Goal: Task Accomplishment & Management: Manage account settings

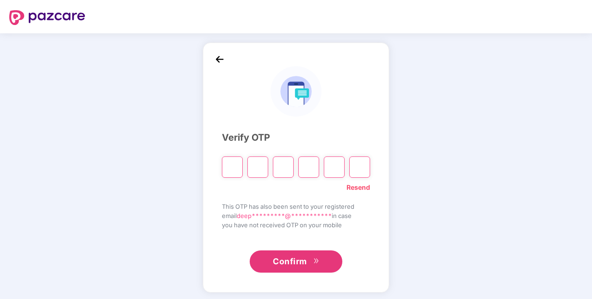
click at [363, 186] on link "Resend" at bounding box center [359, 188] width 24 height 10
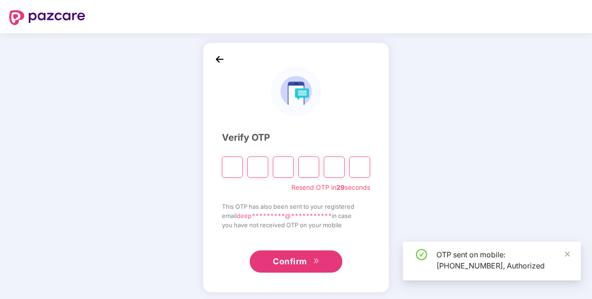
click at [232, 171] on input "Please enter verification code. Digit 1" at bounding box center [232, 167] width 21 height 21
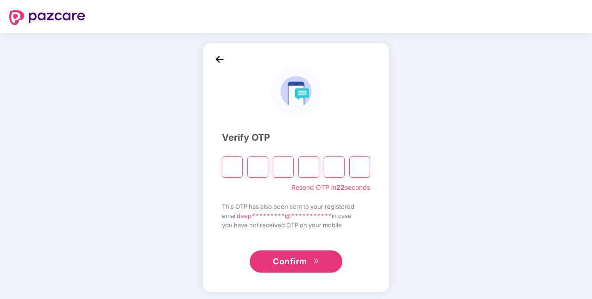
type input "*"
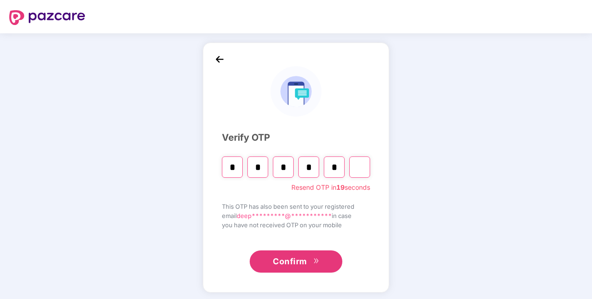
type input "*"
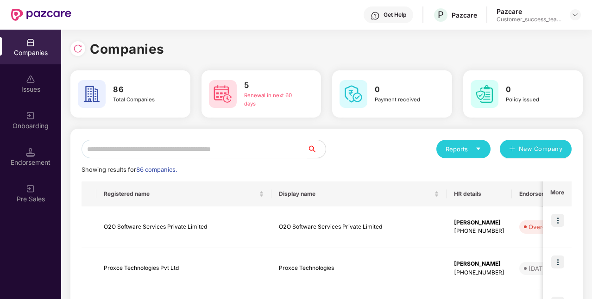
click at [183, 146] on input "text" at bounding box center [195, 149] width 226 height 19
click at [81, 50] on img at bounding box center [77, 48] width 9 height 9
click at [165, 150] on input "text" at bounding box center [195, 149] width 226 height 19
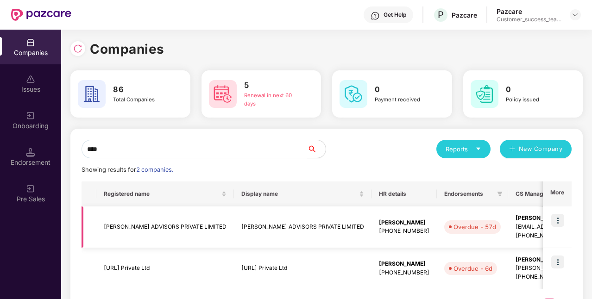
type input "****"
click at [557, 220] on img at bounding box center [557, 220] width 13 height 13
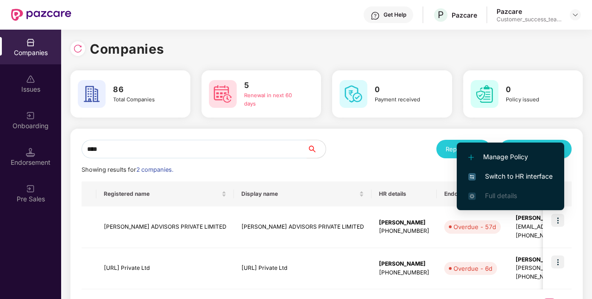
click at [515, 179] on span "Switch to HR interface" at bounding box center [510, 176] width 84 height 10
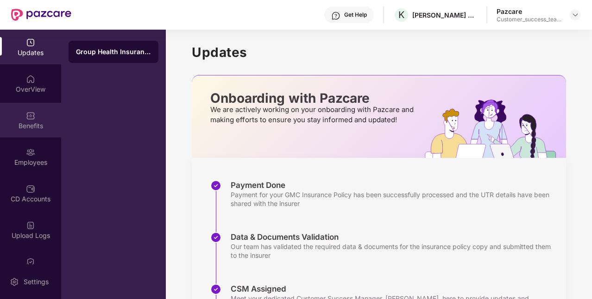
click at [27, 114] on img at bounding box center [30, 115] width 9 height 9
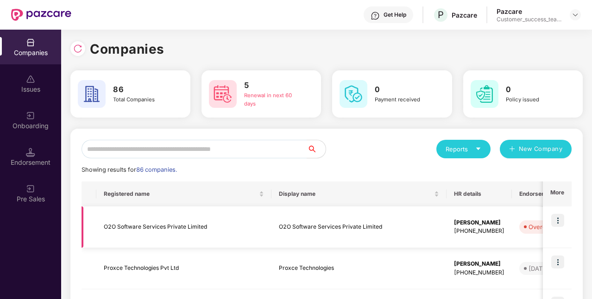
click at [560, 220] on img at bounding box center [557, 220] width 13 height 13
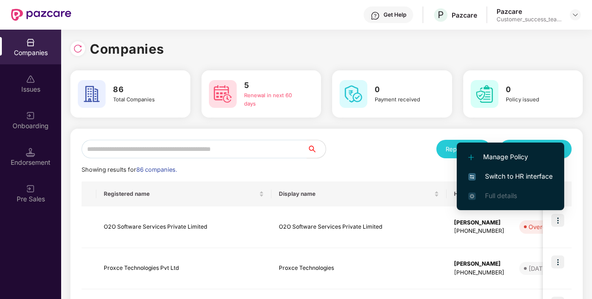
click at [510, 179] on span "Switch to HR interface" at bounding box center [510, 176] width 84 height 10
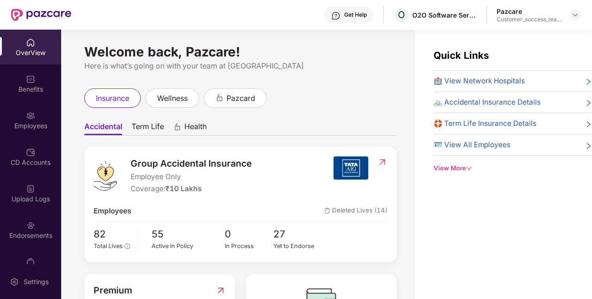
click at [151, 129] on span "Term Life" at bounding box center [148, 128] width 32 height 13
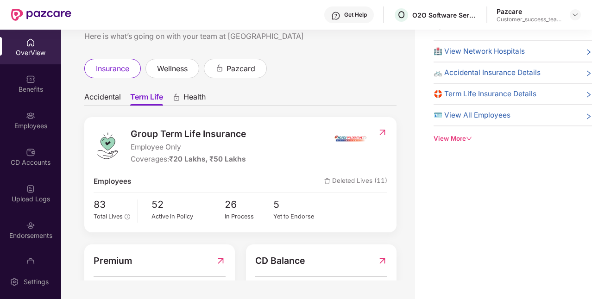
click at [114, 98] on span "Accidental" at bounding box center [102, 98] width 37 height 13
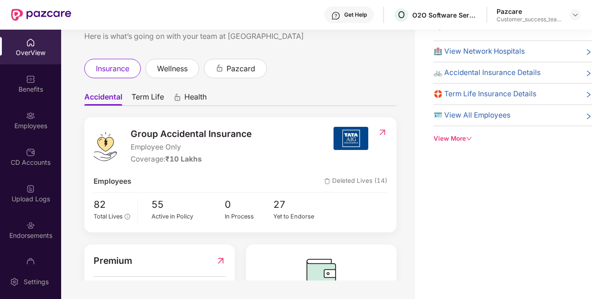
click at [157, 100] on span "Term Life" at bounding box center [148, 98] width 32 height 13
